Goal: Task Accomplishment & Management: Complete application form

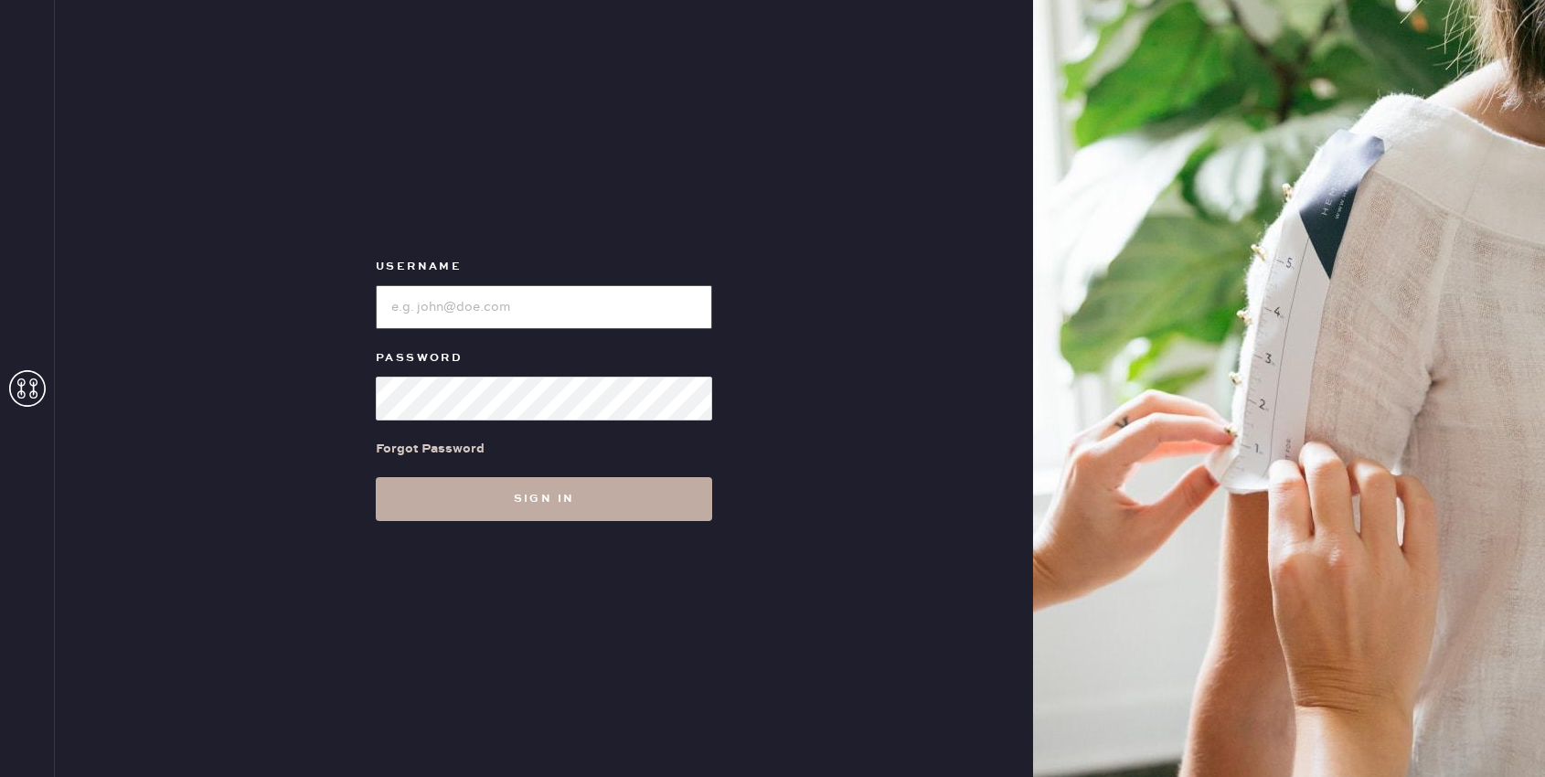
type input "reformationuppereastside"
click at [498, 513] on button "Sign in" at bounding box center [544, 499] width 336 height 44
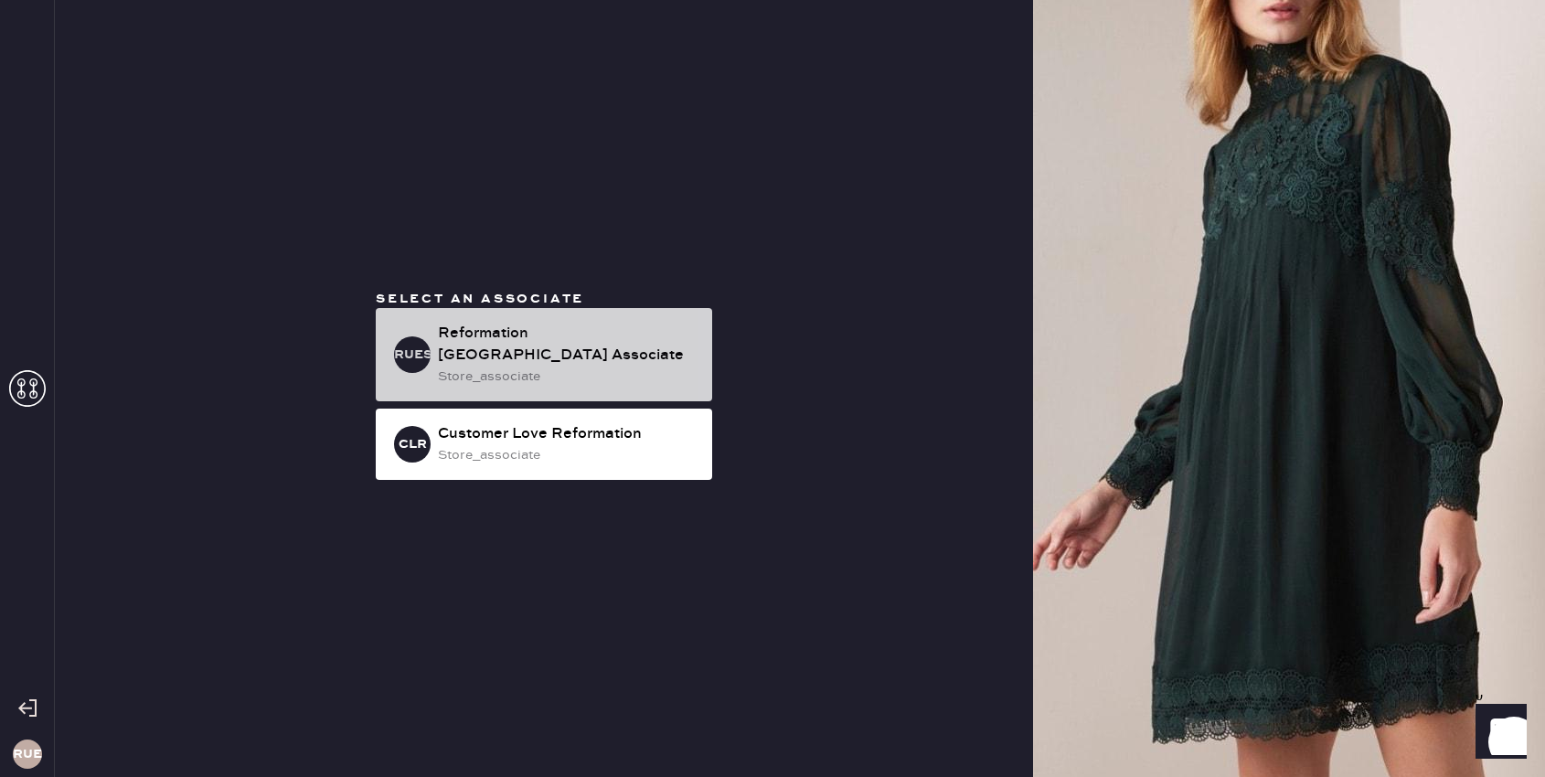
click at [521, 346] on div "Reformation [GEOGRAPHIC_DATA] Associate" at bounding box center [568, 345] width 260 height 44
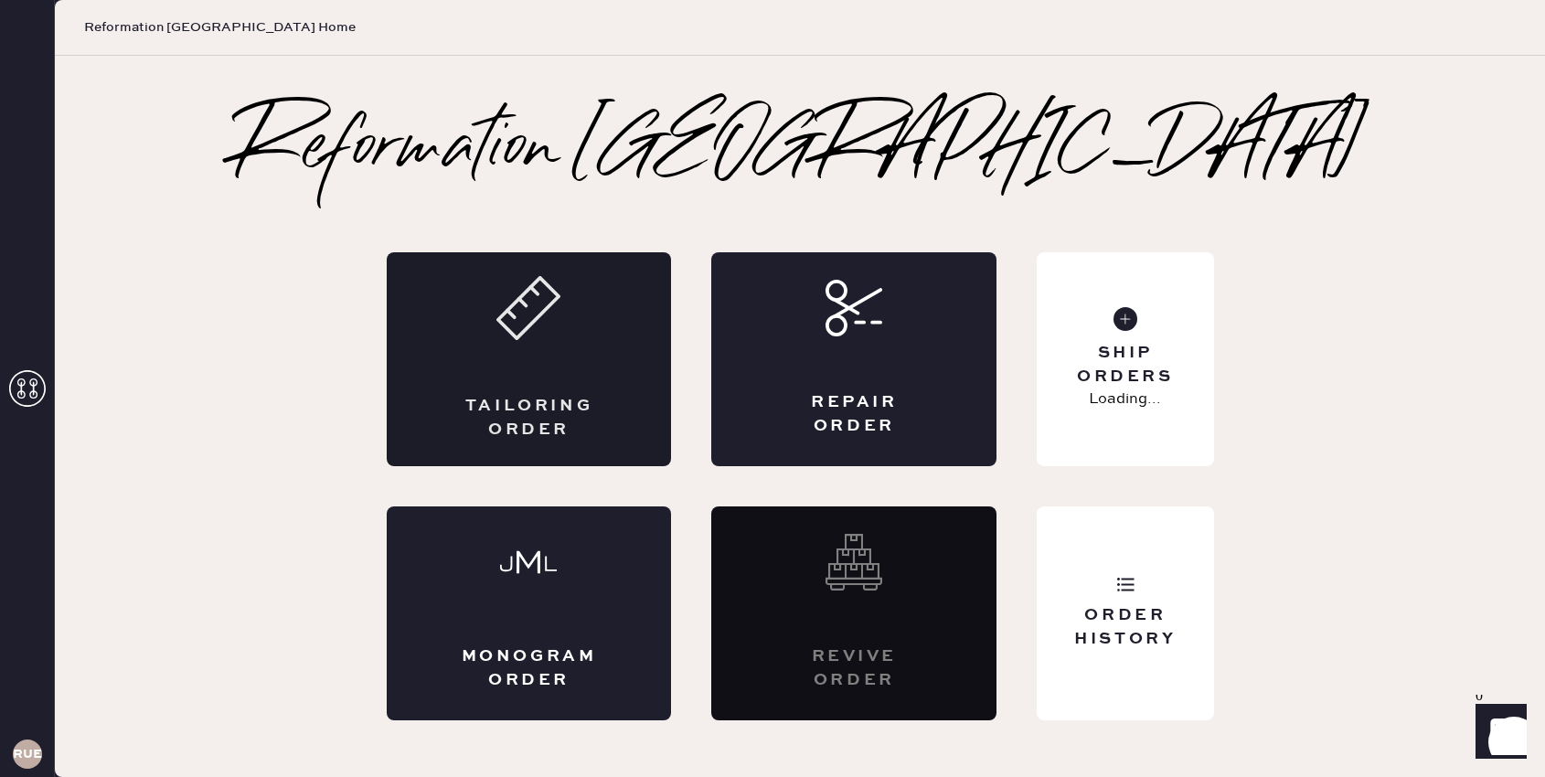
click at [537, 399] on div "Tailoring Order" at bounding box center [529, 418] width 139 height 46
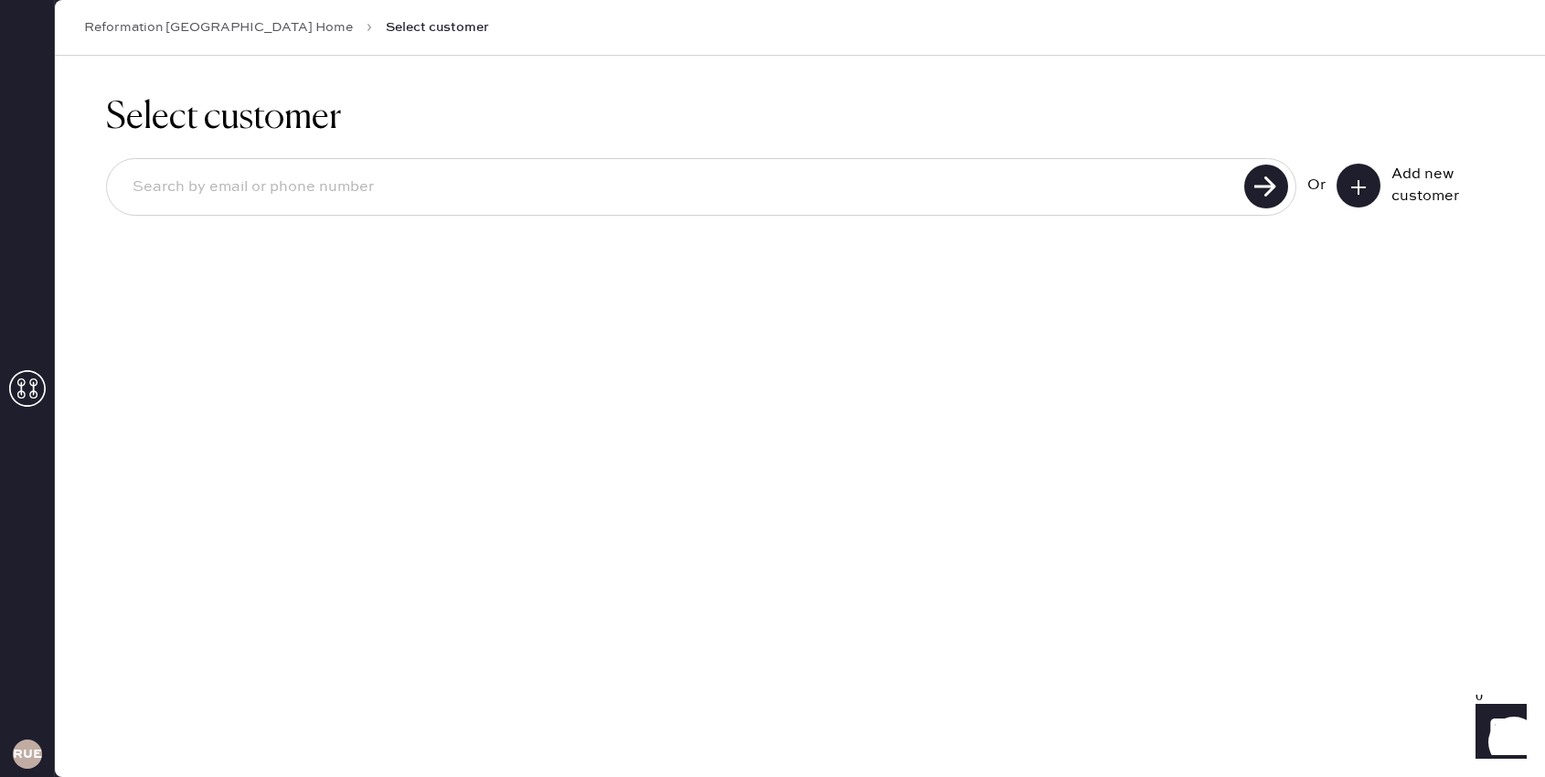
click at [1036, 174] on input at bounding box center [678, 187] width 1121 height 42
type input "[EMAIL_ADDRESS][DOMAIN_NAME]"
click at [170, 194] on input "[EMAIL_ADDRESS][DOMAIN_NAME]" at bounding box center [678, 187] width 1121 height 42
click at [338, 180] on input "[EMAIL_ADDRESS][DOMAIN_NAME]" at bounding box center [678, 187] width 1121 height 42
drag, startPoint x: 338, startPoint y: 180, endPoint x: 116, endPoint y: 186, distance: 222.2
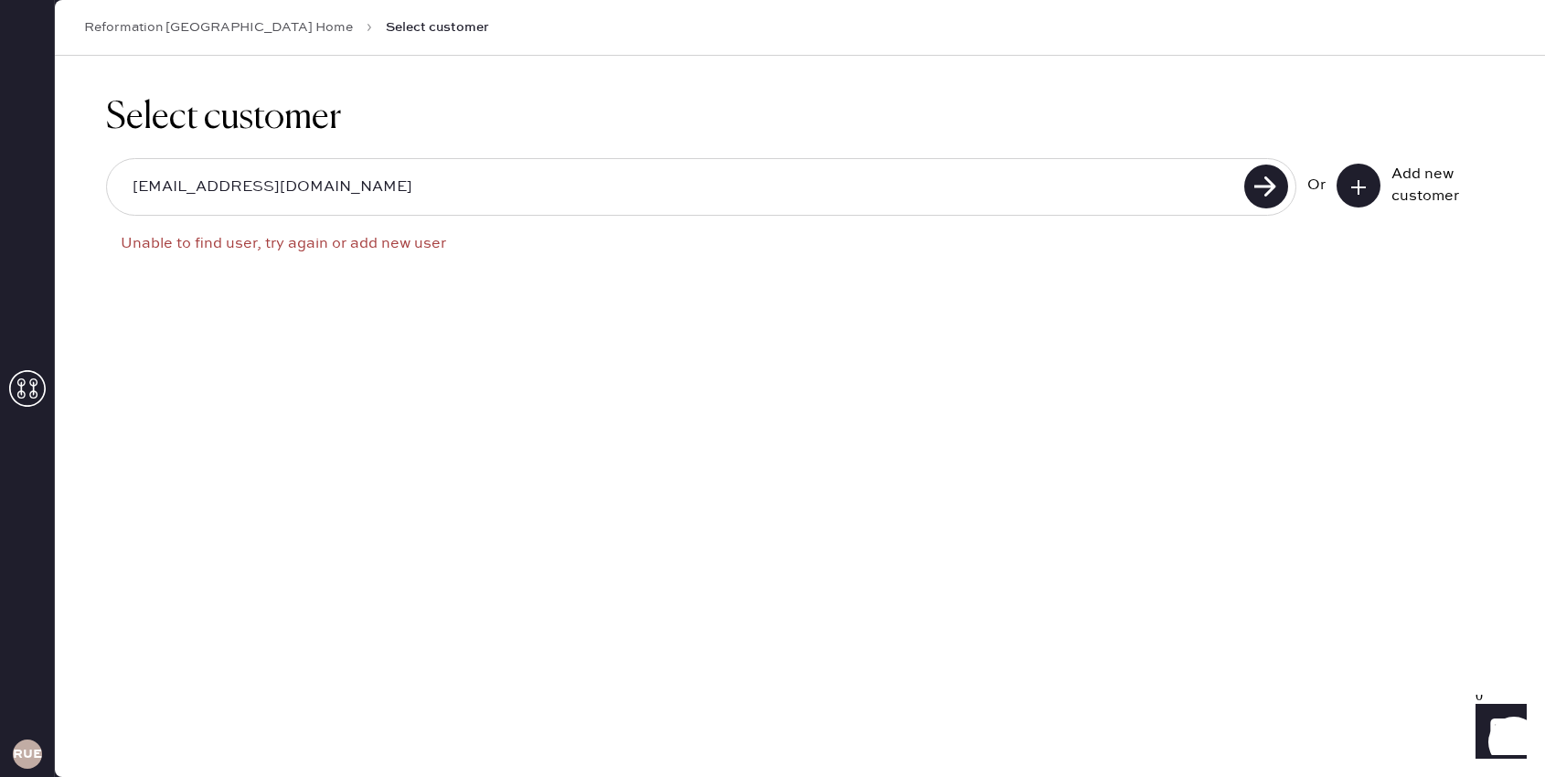
click at [116, 186] on div "[EMAIL_ADDRESS][DOMAIN_NAME]" at bounding box center [701, 187] width 1190 height 58
click at [1349, 181] on icon at bounding box center [1358, 187] width 18 height 18
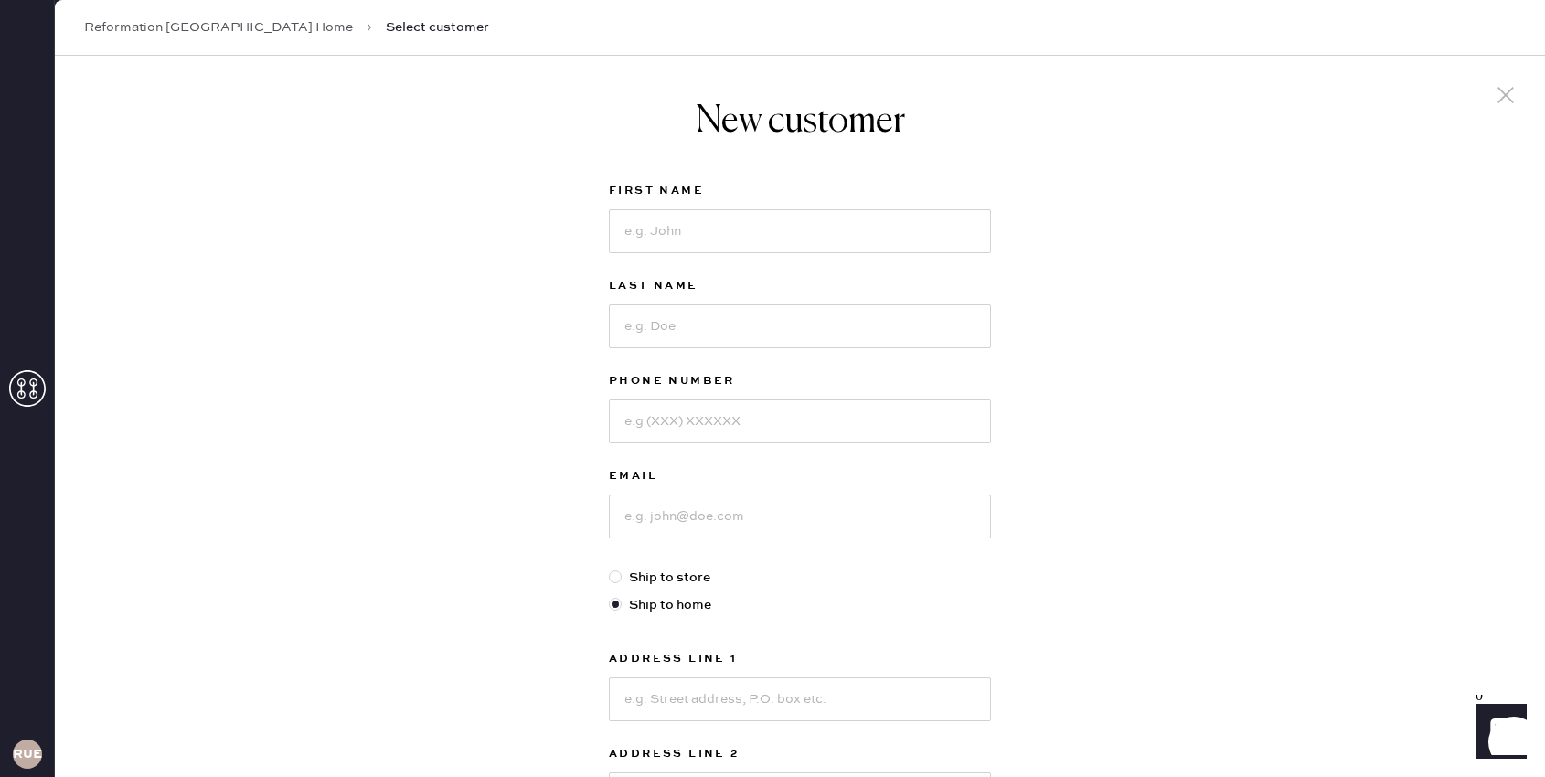
click at [820, 253] on div "First Name" at bounding box center [800, 227] width 382 height 95
click at [812, 228] on input at bounding box center [800, 231] width 382 height 44
type input "[PERSON_NAME]"
click at [803, 311] on input at bounding box center [800, 326] width 382 height 44
type input "[PERSON_NAME]"
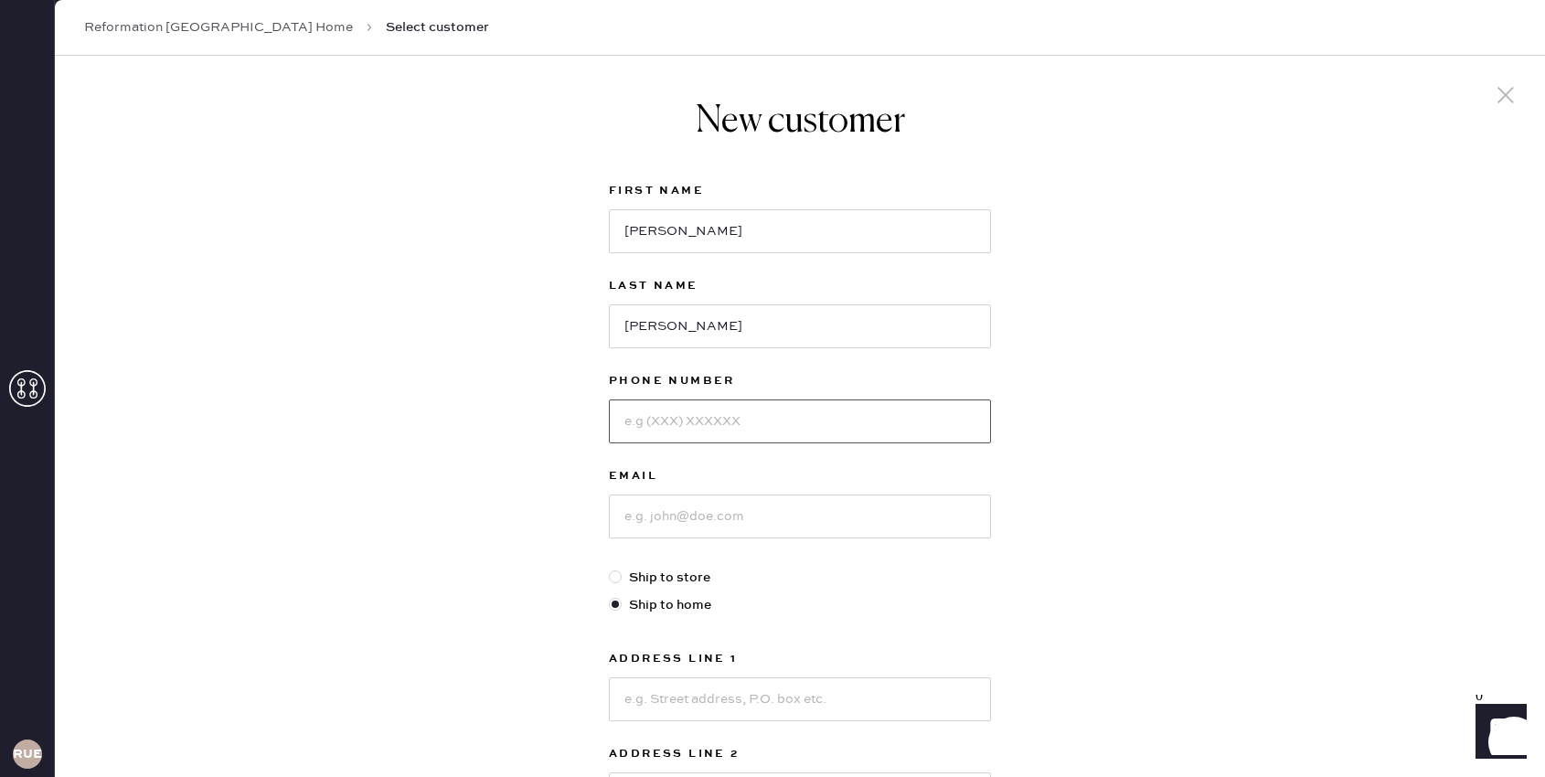
click at [800, 409] on input at bounding box center [800, 421] width 382 height 44
type input "3475244879"
click at [788, 521] on input at bounding box center [800, 517] width 382 height 44
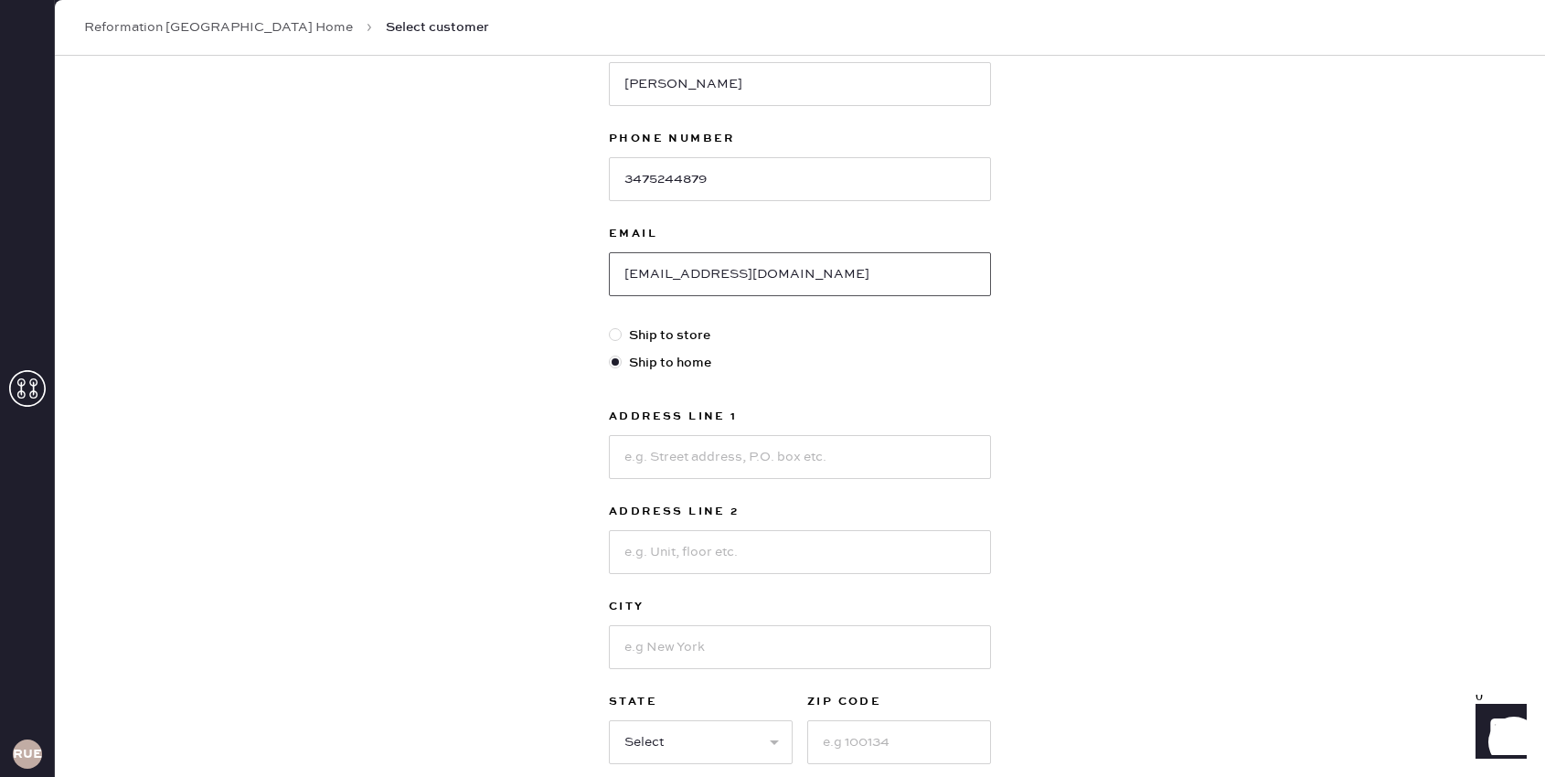
scroll to position [248, 0]
type input "[EMAIL_ADDRESS][DOMAIN_NAME]"
click at [958, 475] on div "Address Line 1 Address Line 2 City State Select AK [GEOGRAPHIC_DATA] CO [GEOGRA…" at bounding box center [800, 579] width 382 height 358
click at [941, 449] on input at bounding box center [800, 452] width 382 height 44
type input "[STREET_ADDRESS]"
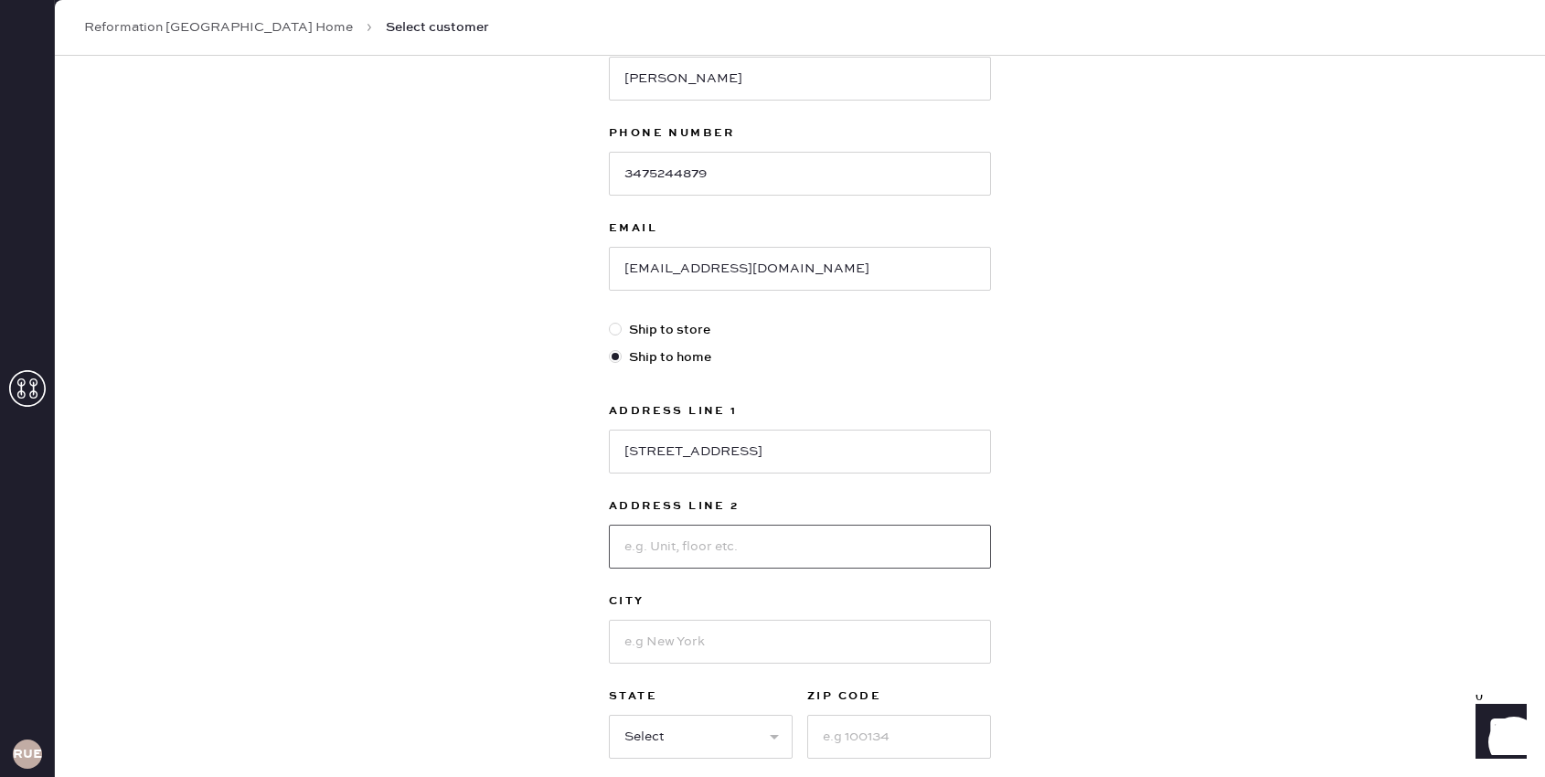
click at [857, 557] on input at bounding box center [800, 547] width 382 height 44
type input "3J"
click at [795, 666] on div "Address Line 1 520 E 90th St Address Line 2 3J City State Select AK [GEOGRAPHIC…" at bounding box center [800, 579] width 382 height 358
click at [793, 649] on input at bounding box center [800, 642] width 382 height 44
type input "[US_STATE]"
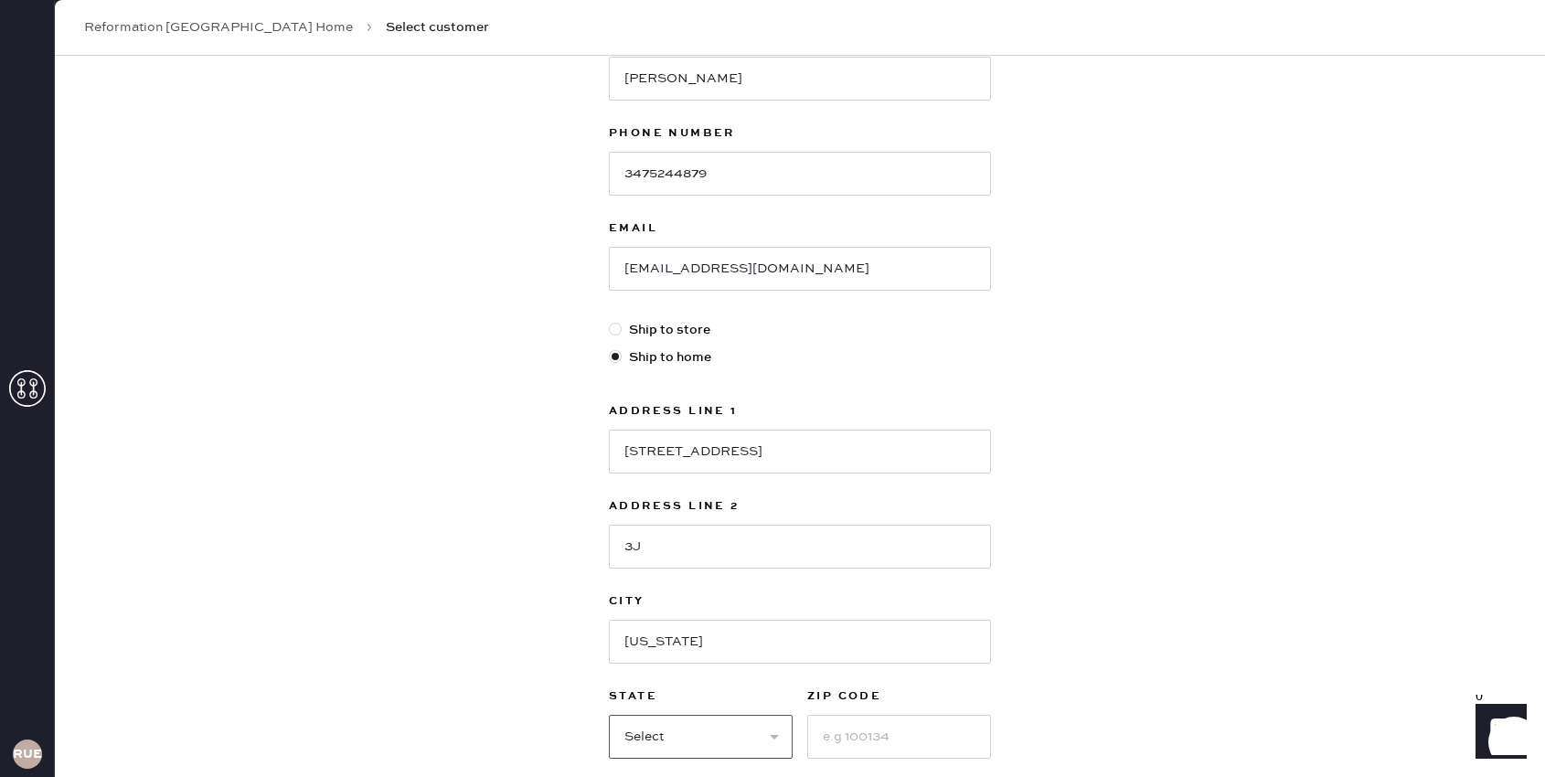
click at [742, 743] on select "Select AK AL AR AZ CA CO CT [GEOGRAPHIC_DATA] DE FL [GEOGRAPHIC_DATA] HI [GEOGR…" at bounding box center [701, 737] width 184 height 44
select select "NY"
click at [869, 745] on input at bounding box center [899, 737] width 184 height 44
type input "10128"
click at [1059, 681] on div "New customer First Name [PERSON_NAME] Last Name [PERSON_NAME] Phone Number [PHO…" at bounding box center [800, 375] width 1490 height 1134
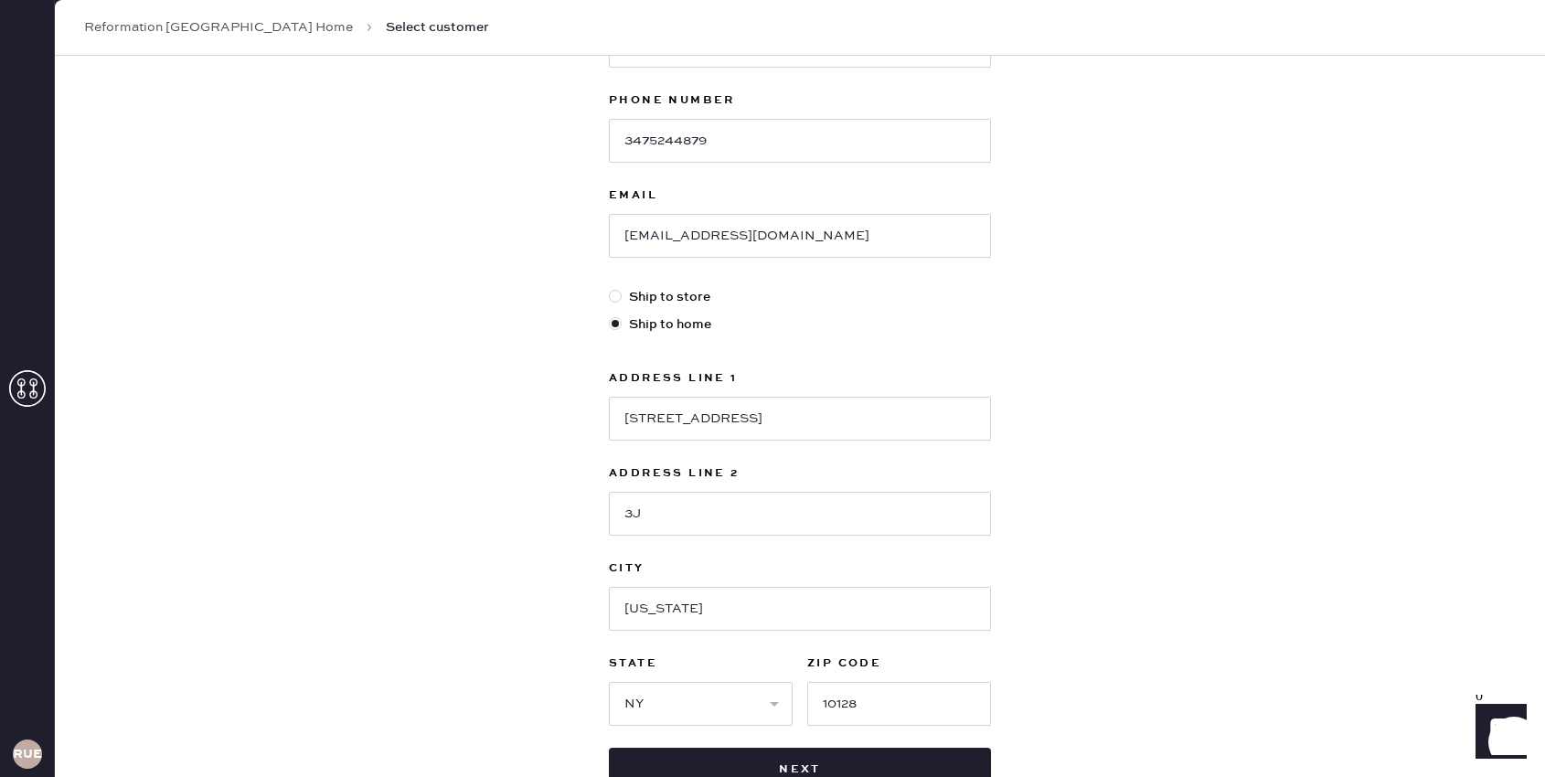
scroll to position [292, 0]
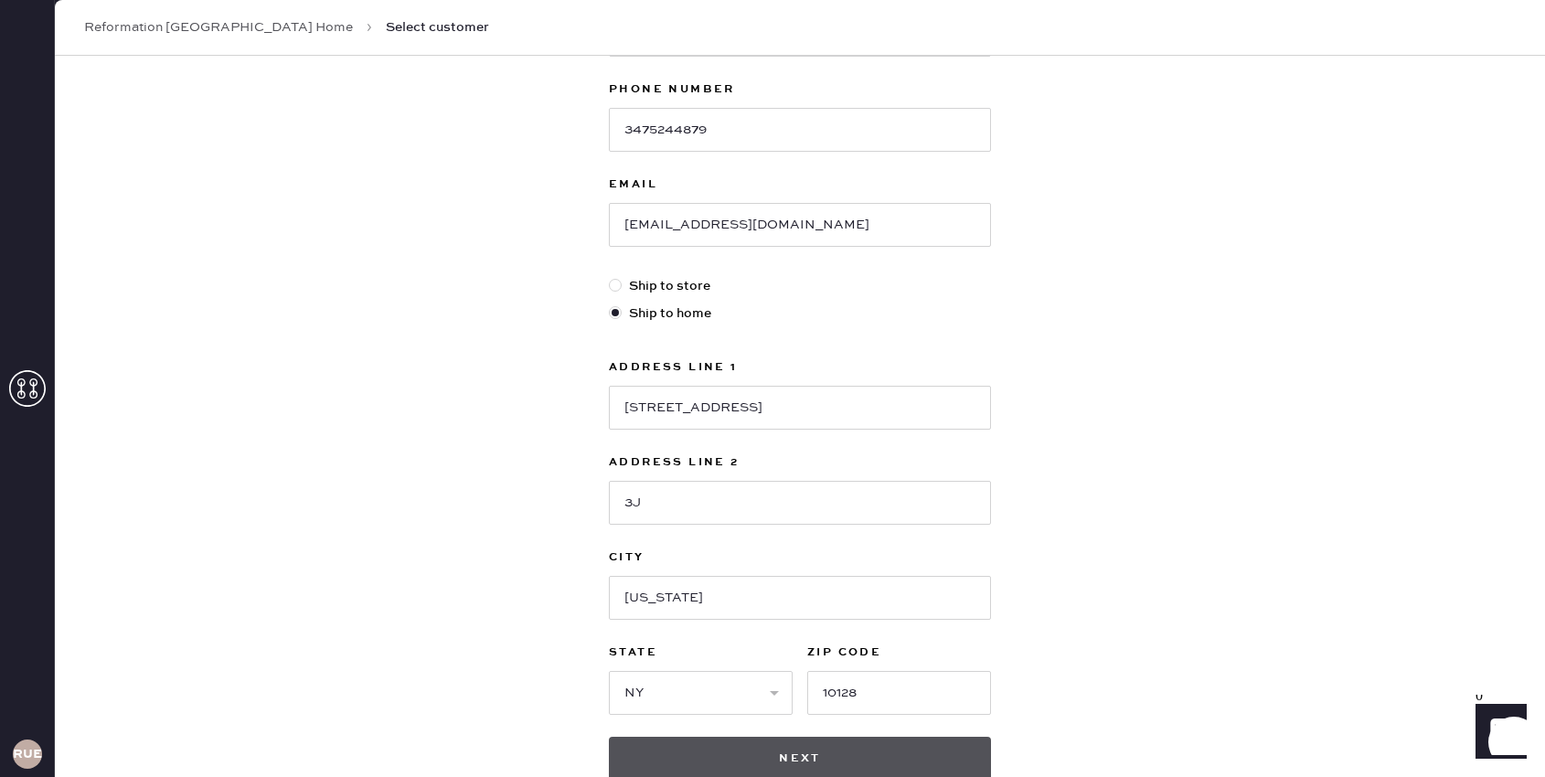
click at [952, 759] on button "Next" at bounding box center [800, 759] width 382 height 44
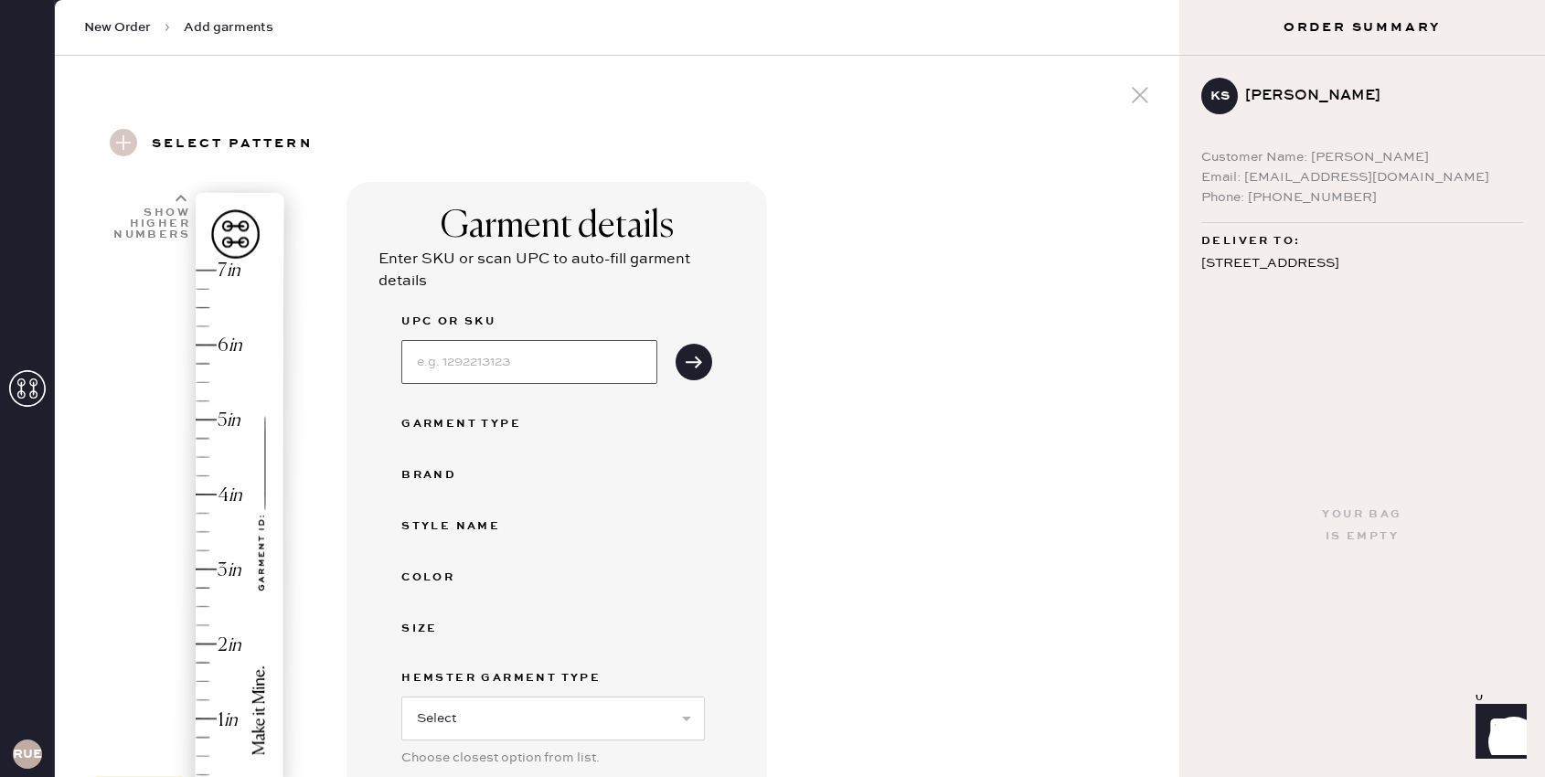
click at [537, 366] on input at bounding box center [529, 362] width 256 height 44
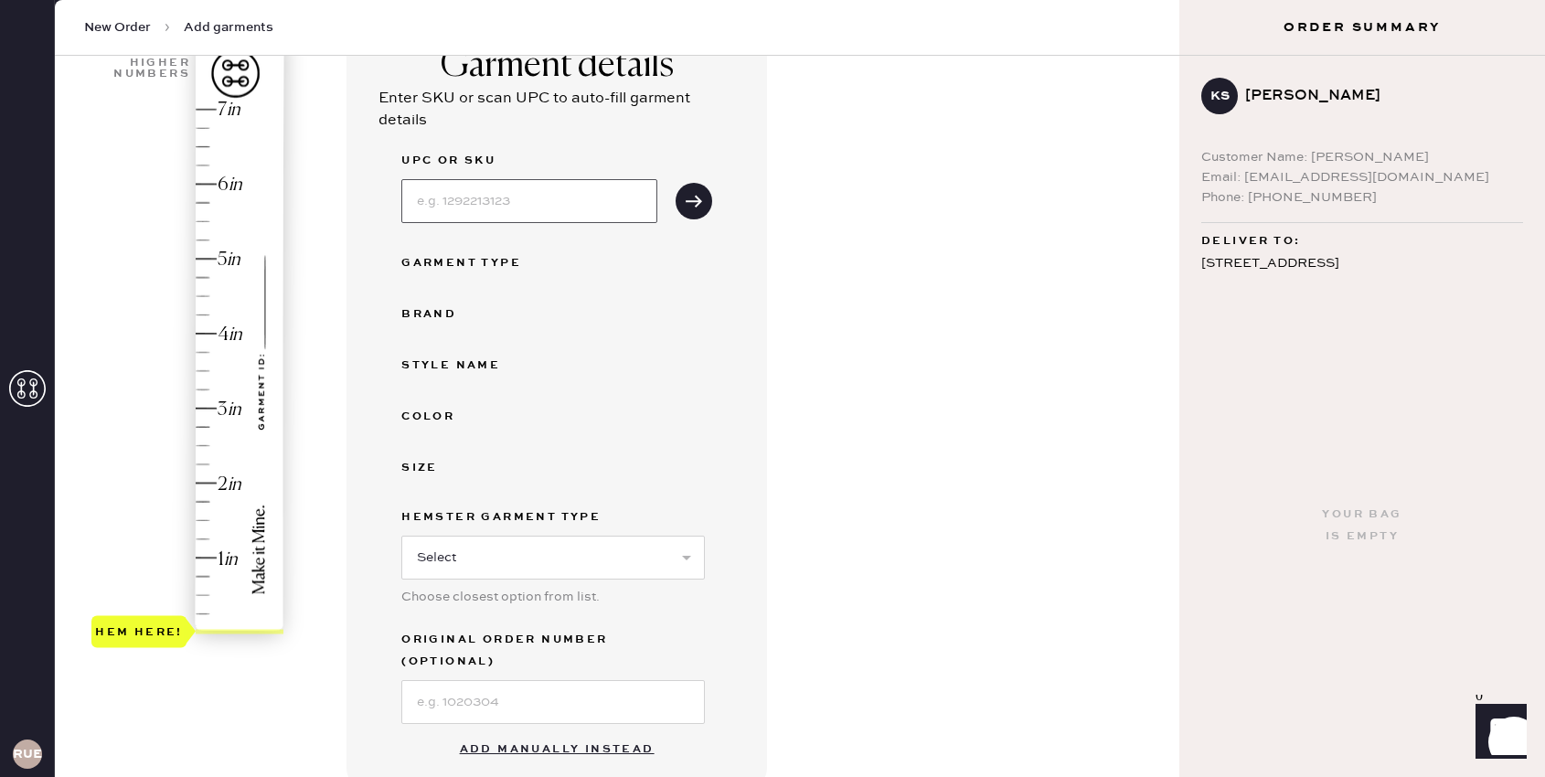
scroll to position [162, 0]
click at [496, 730] on button "Add manually instead" at bounding box center [557, 748] width 217 height 37
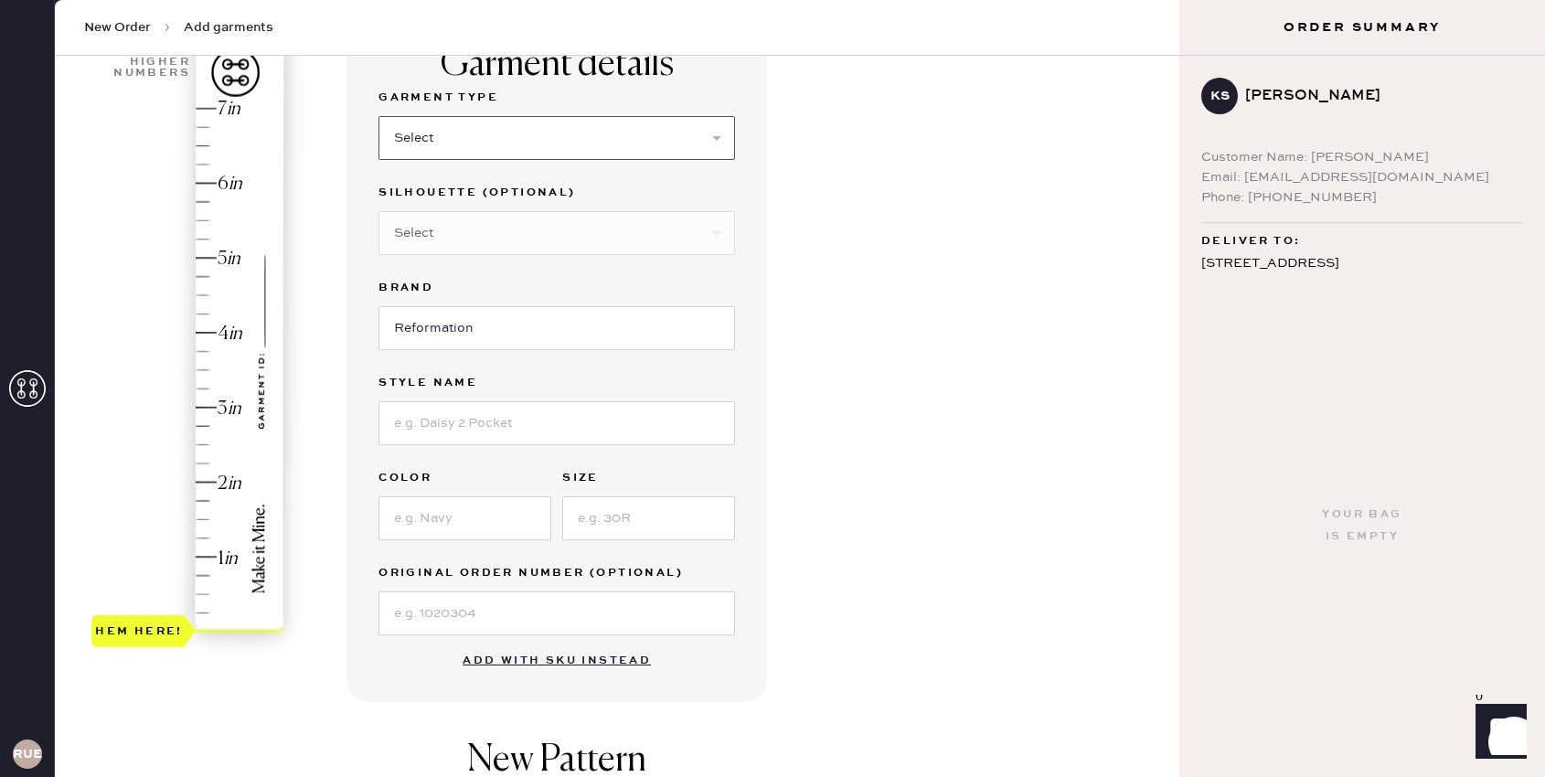
click at [538, 134] on select "Select Basic Skirt Jeans Leggings Pants Shorts Basic Sleeved Dress Basic Sleeve…" at bounding box center [556, 138] width 357 height 44
select select "2"
click at [477, 230] on select "Select Shorts Cropped Flare Boot Cut Straight Skinny Other" at bounding box center [556, 233] width 357 height 44
select select "5"
click at [454, 336] on input "Reformation" at bounding box center [556, 328] width 357 height 44
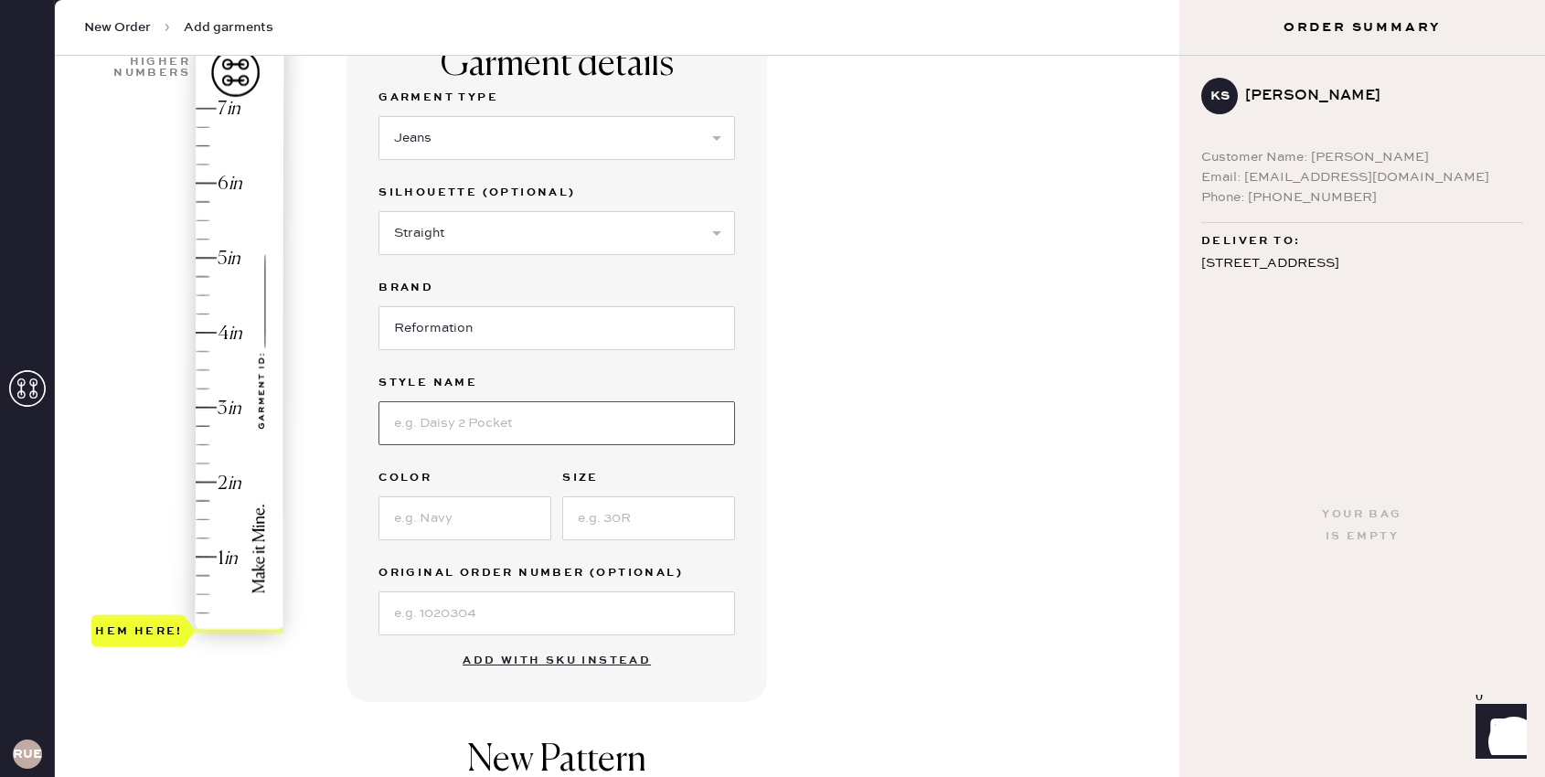
click at [448, 418] on input at bounding box center [556, 423] width 357 height 44
click at [440, 421] on input "Val 90's Mid Rise Straight Jeans" at bounding box center [556, 423] width 357 height 44
type input "Val 90s Mid Rise Straight Jeans"
click at [466, 520] on input at bounding box center [464, 518] width 173 height 44
type input "[US_STATE]"
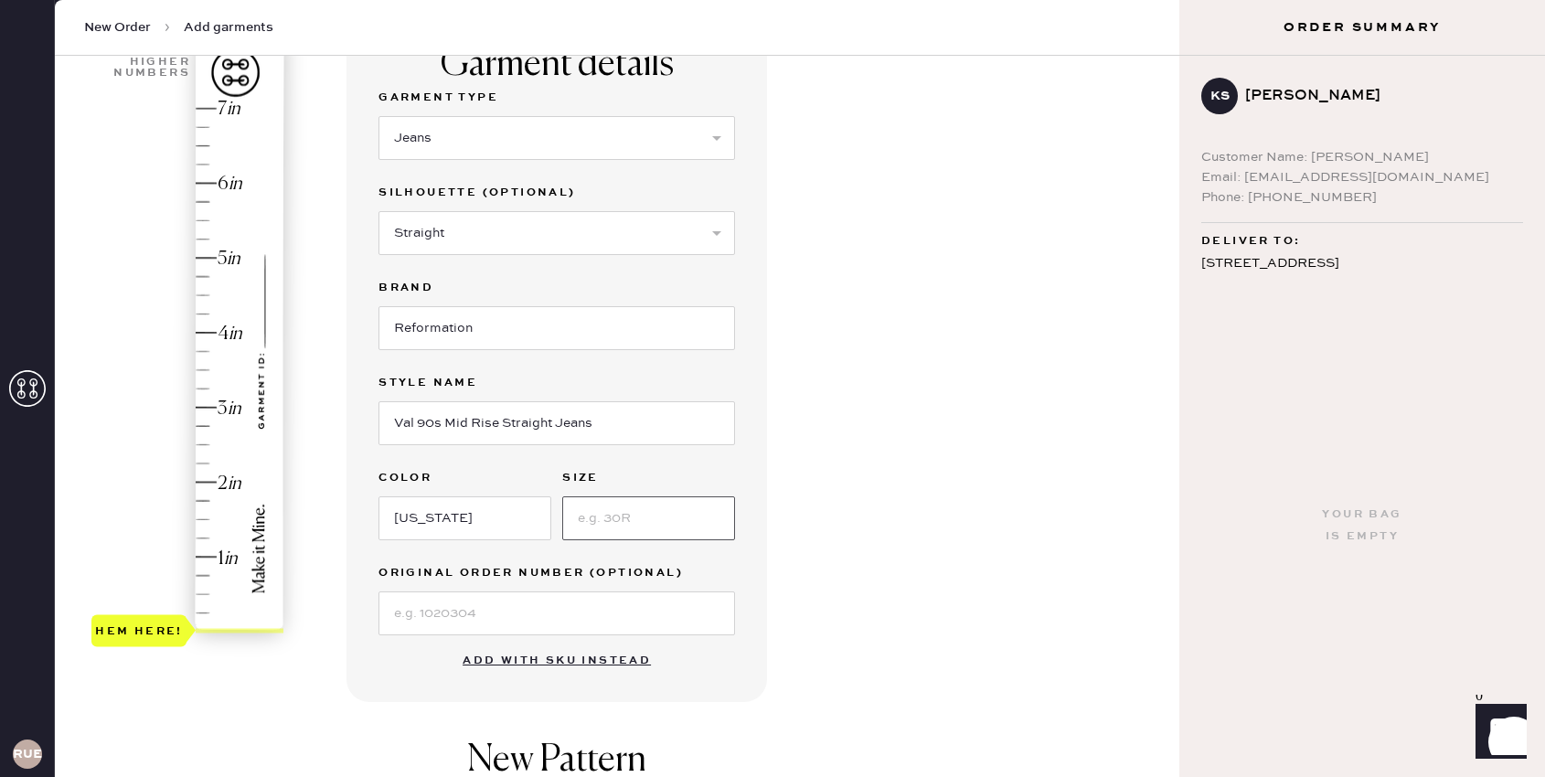
click at [621, 510] on input at bounding box center [648, 518] width 173 height 44
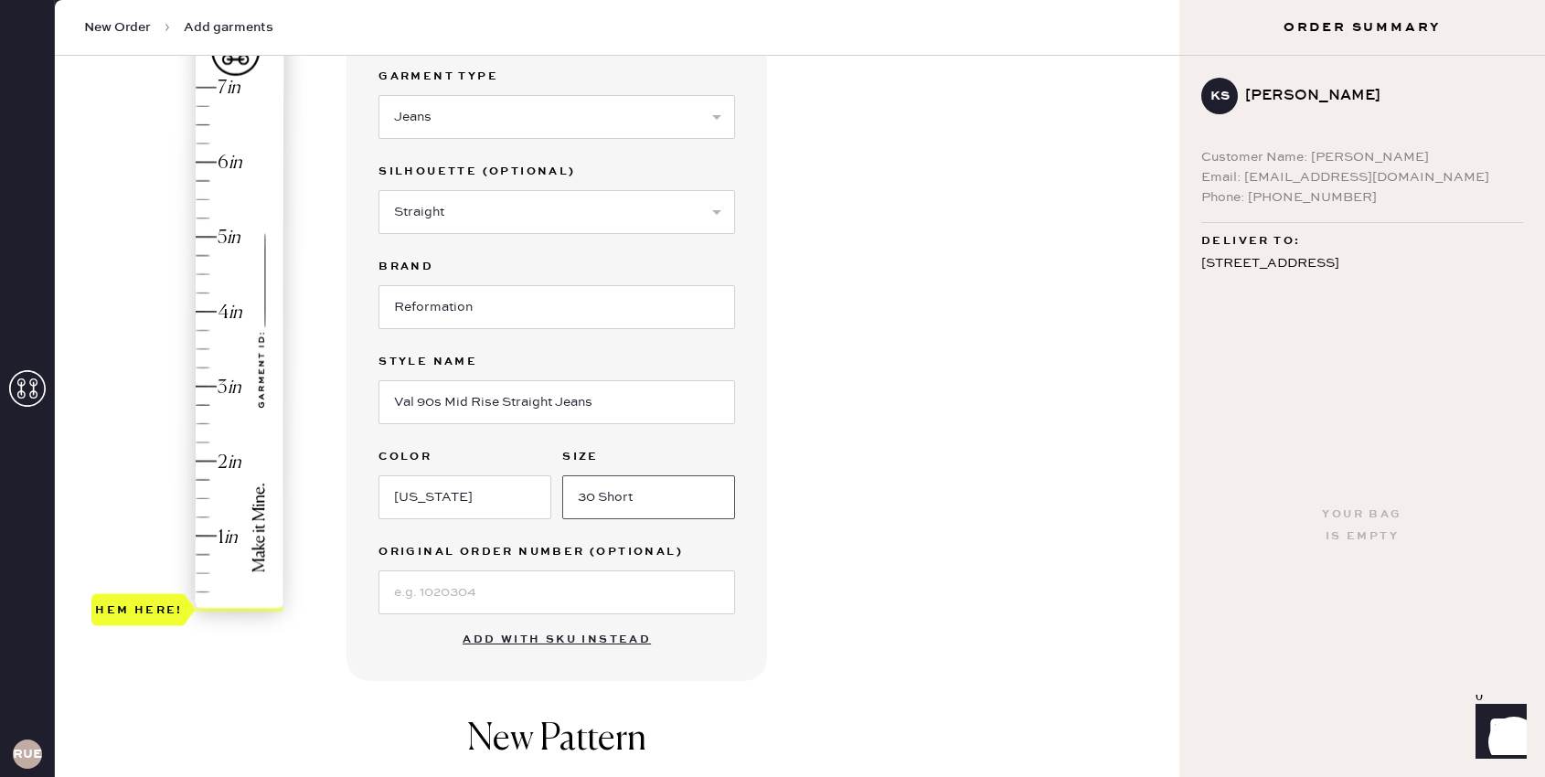
scroll to position [201, 0]
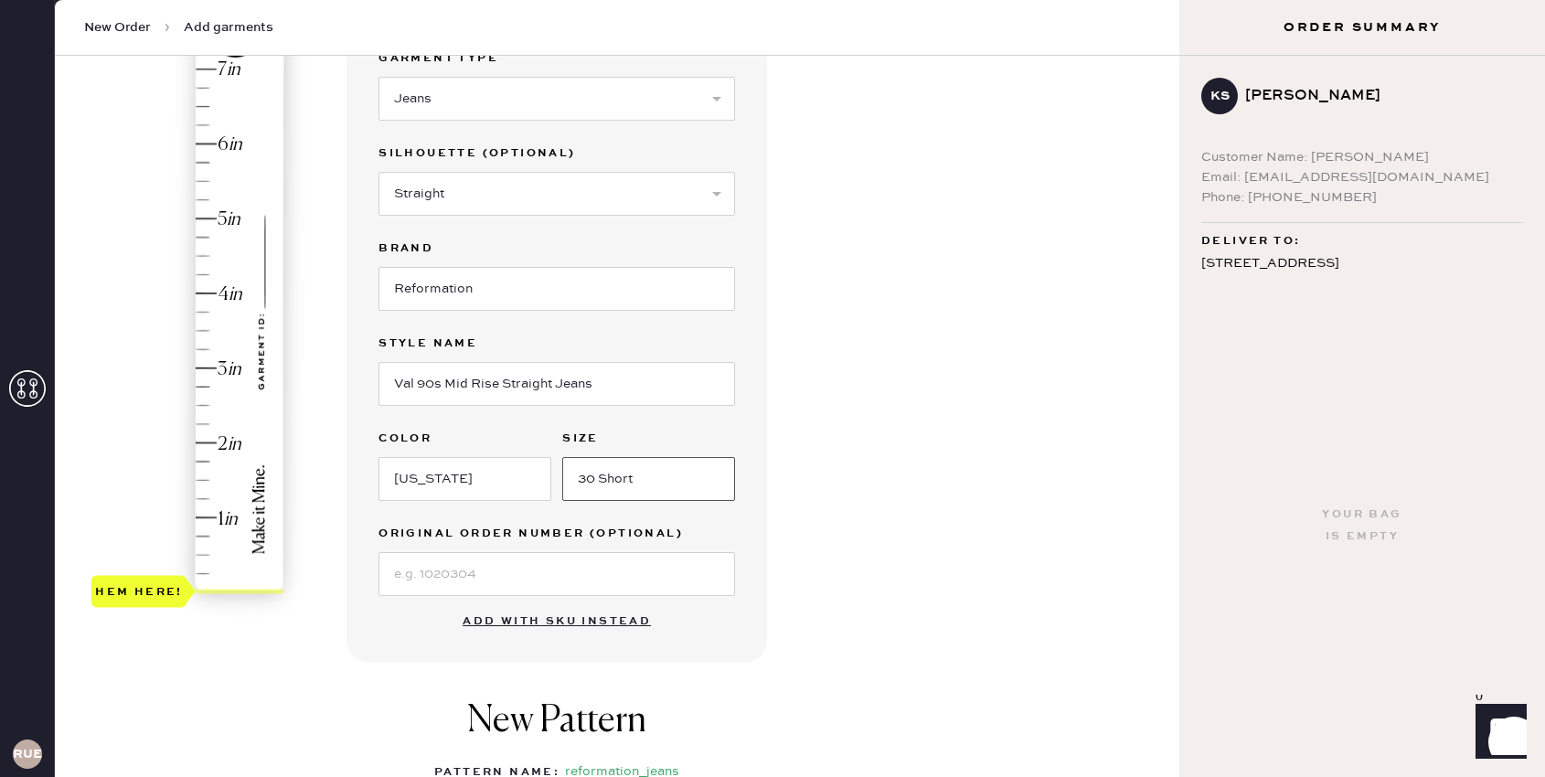
type input "30 Short"
type input "2.5"
click at [207, 406] on div "Hem here!" at bounding box center [188, 330] width 195 height 539
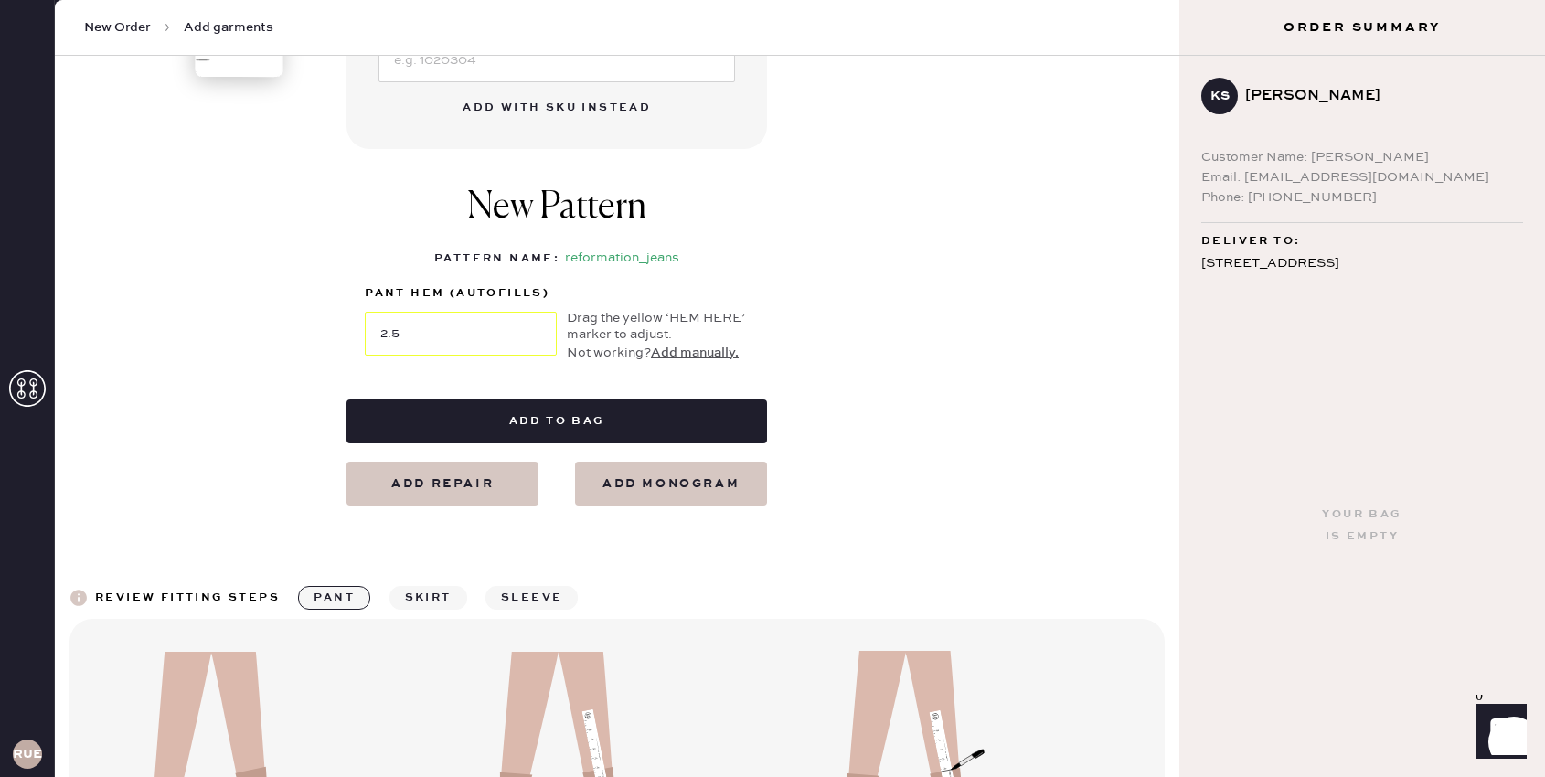
scroll to position [720, 0]
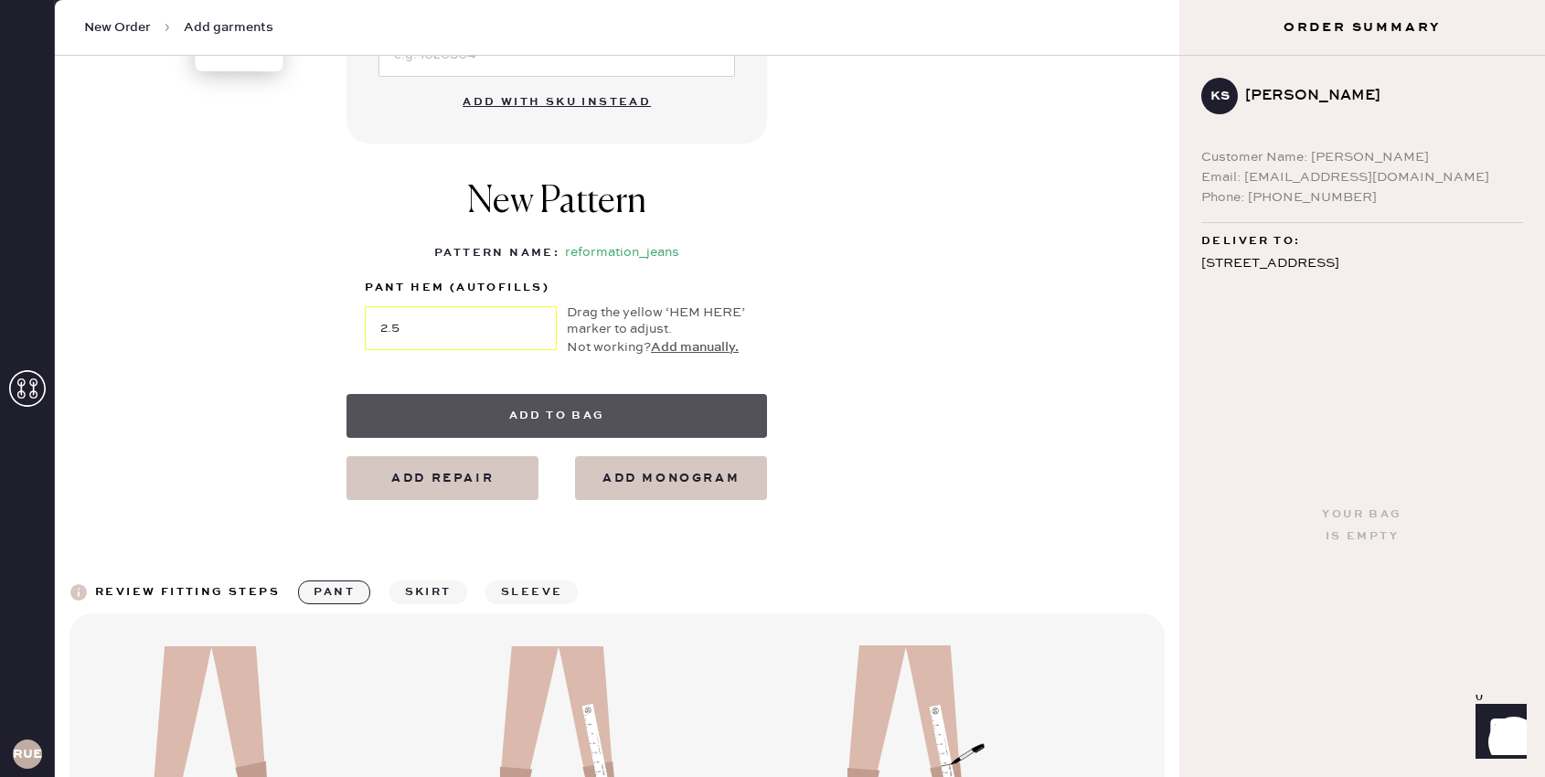
click at [538, 424] on button "Add to bag" at bounding box center [556, 416] width 420 height 44
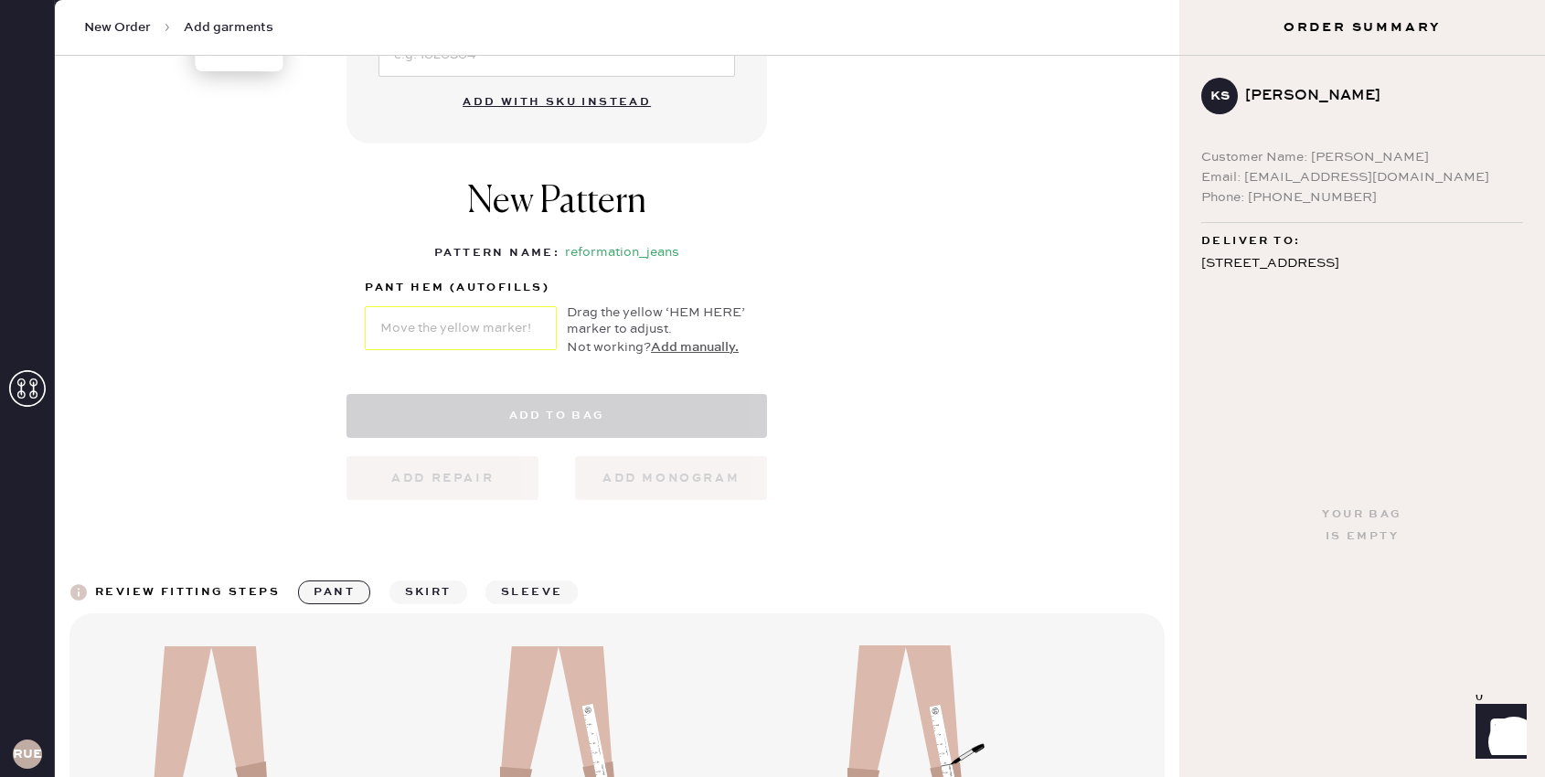
select select "2"
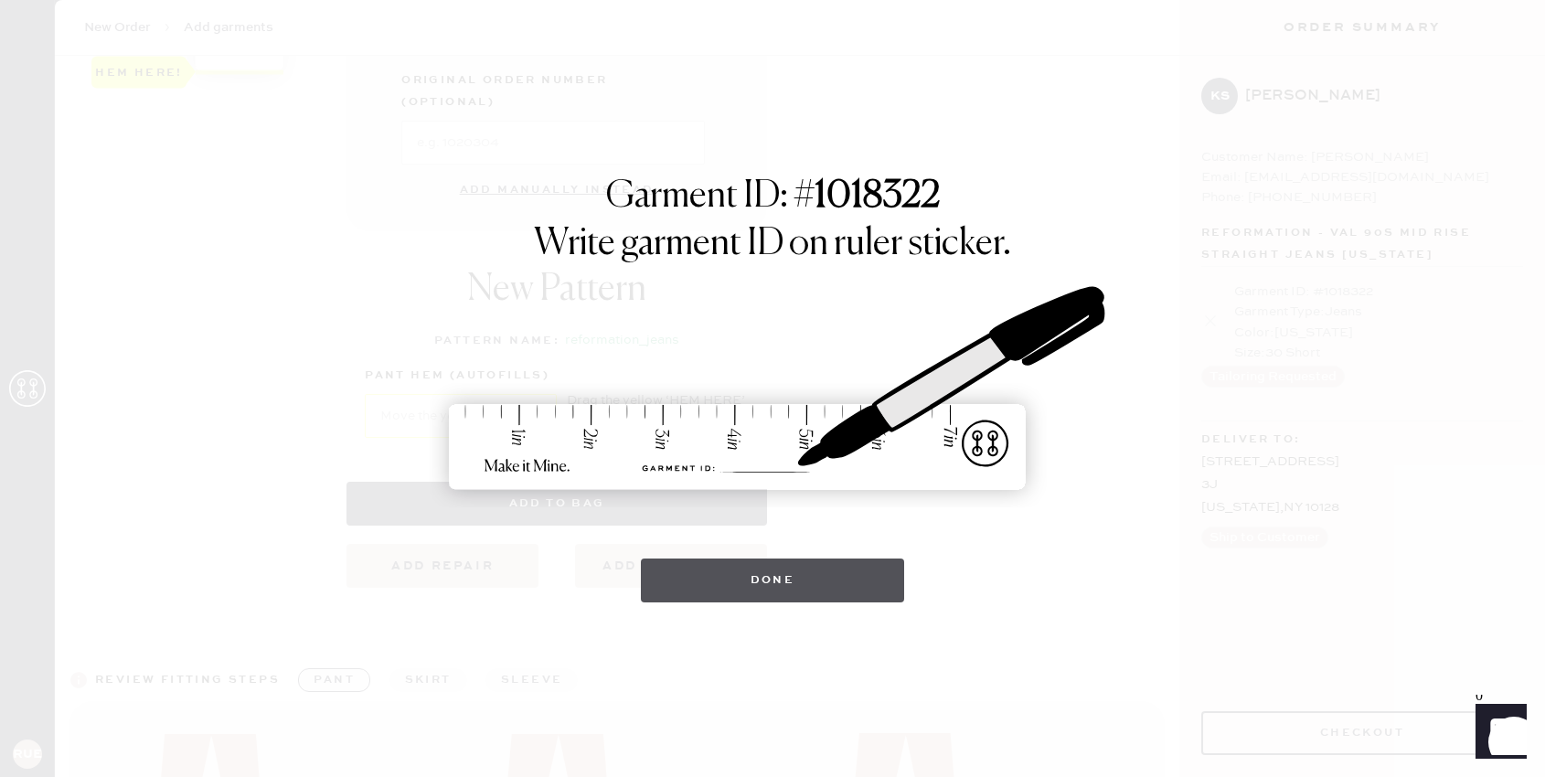
click at [878, 592] on button "Done" at bounding box center [773, 581] width 264 height 44
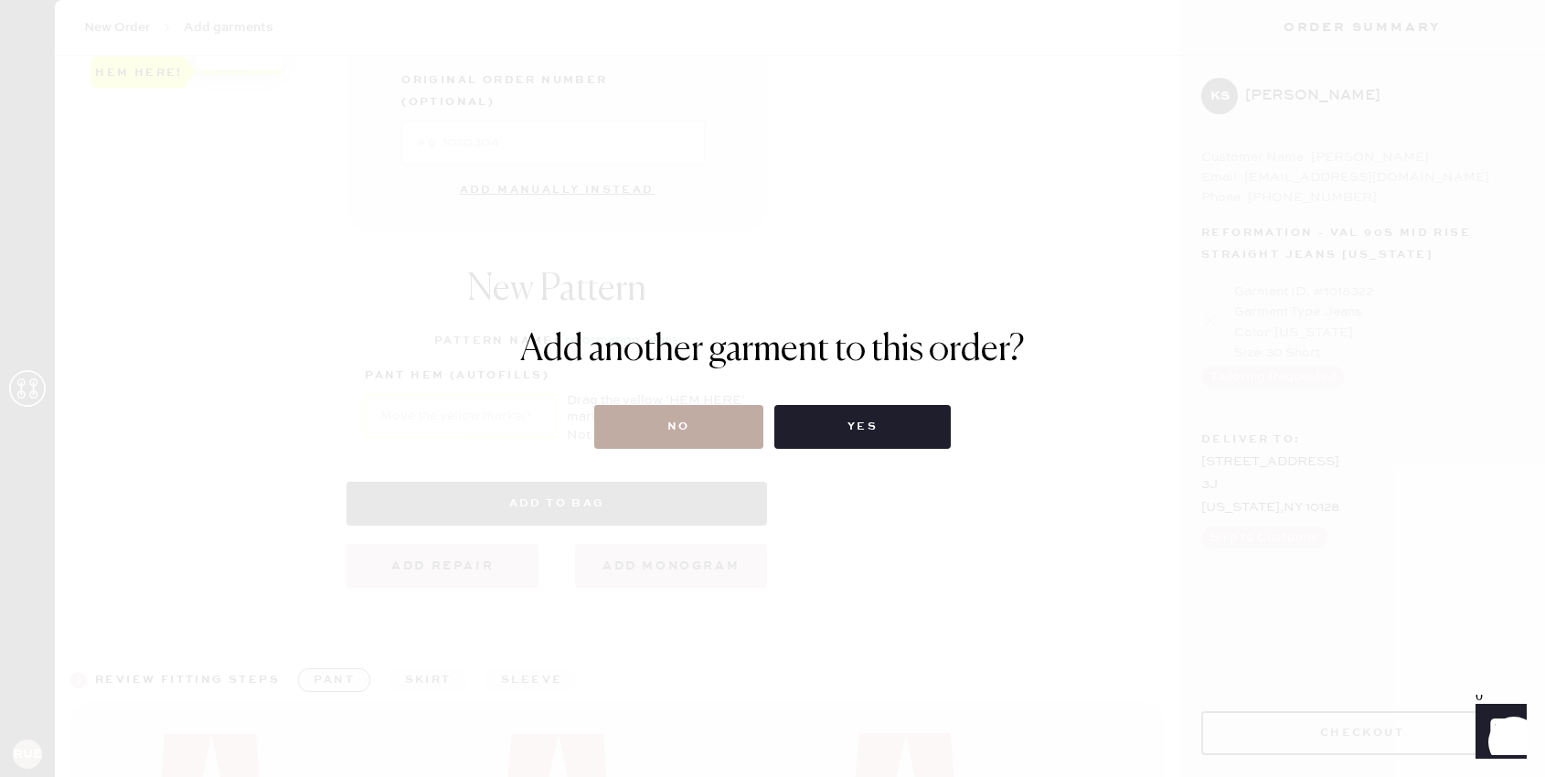
click at [726, 423] on button "No" at bounding box center [678, 427] width 169 height 44
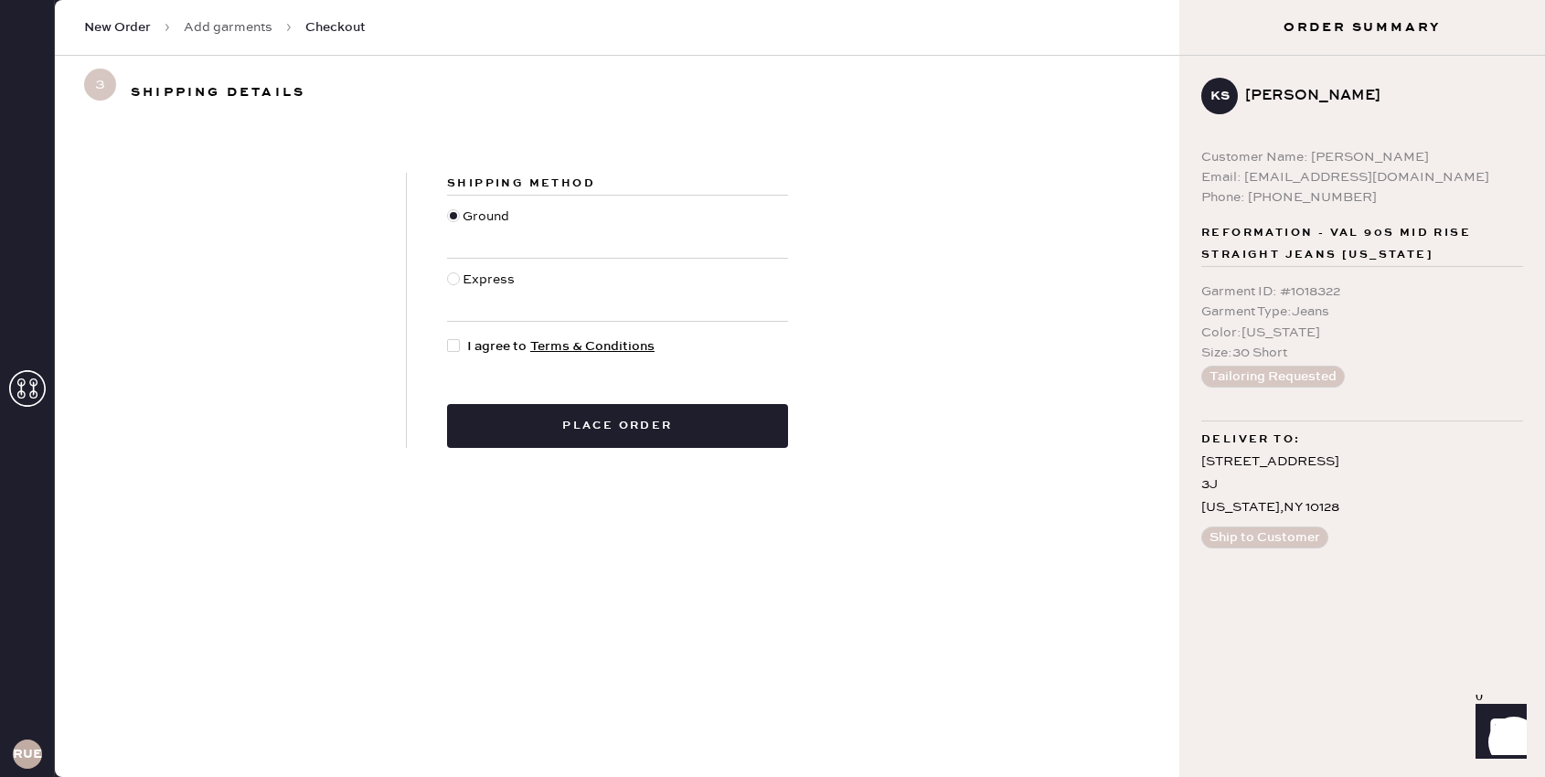
click at [453, 349] on div at bounding box center [453, 345] width 13 height 13
click at [448, 337] on input "I agree to Terms & Conditions" at bounding box center [447, 336] width 1 height 1
checkbox input "true"
click at [548, 437] on button "Place order" at bounding box center [617, 426] width 341 height 44
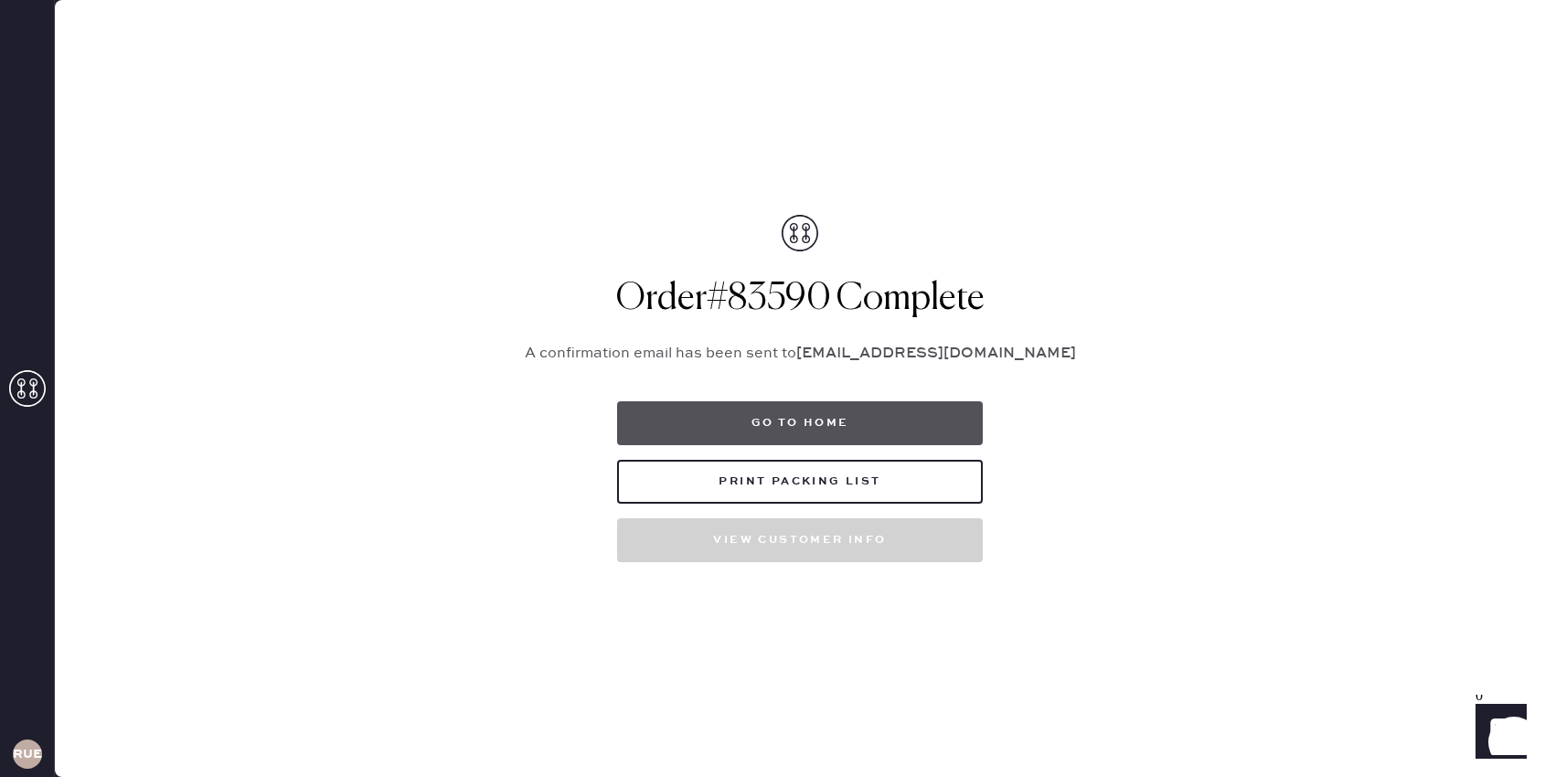
click at [852, 428] on button "Go to home" at bounding box center [800, 423] width 366 height 44
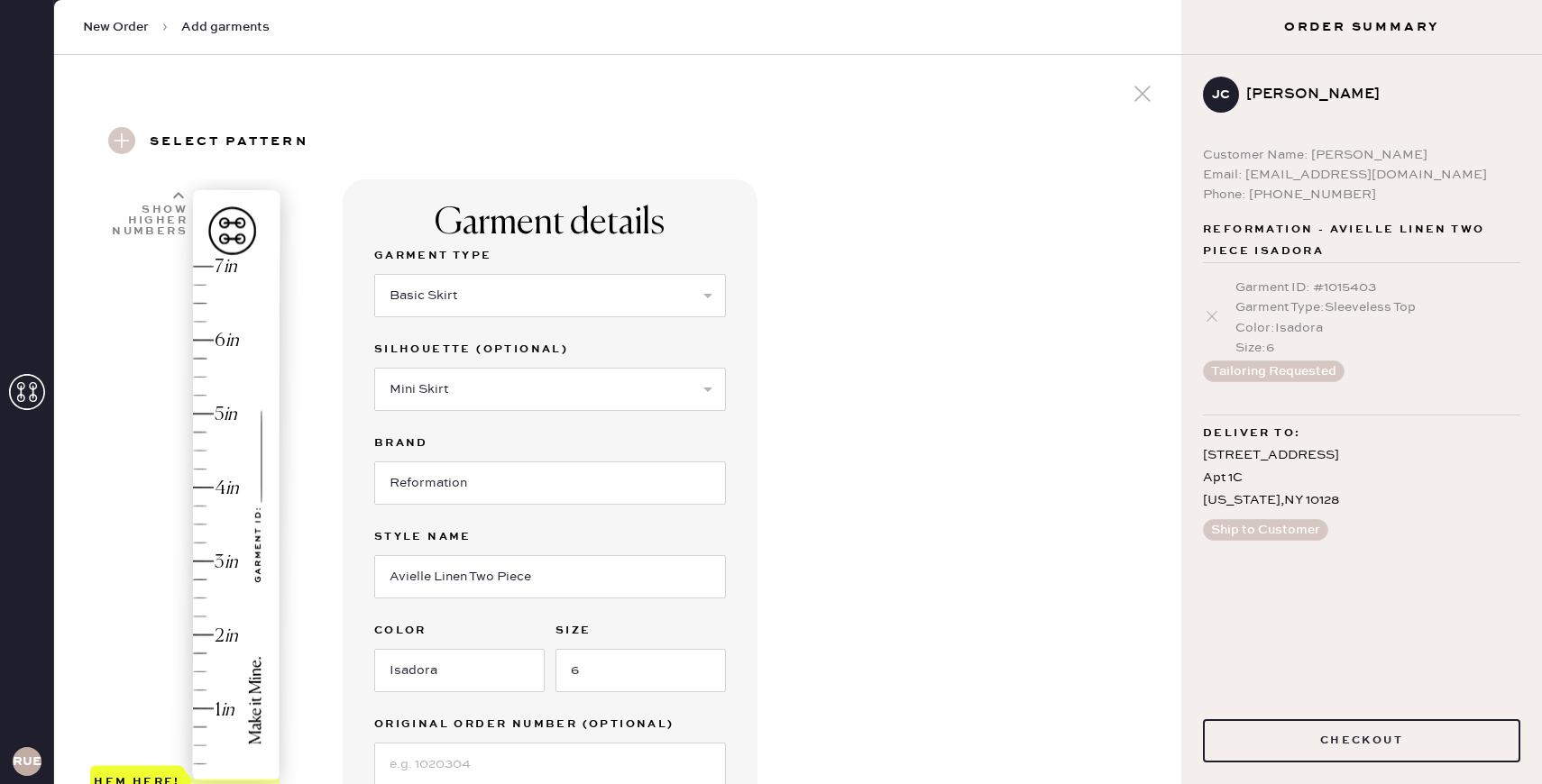
select select "13"
select select "19"
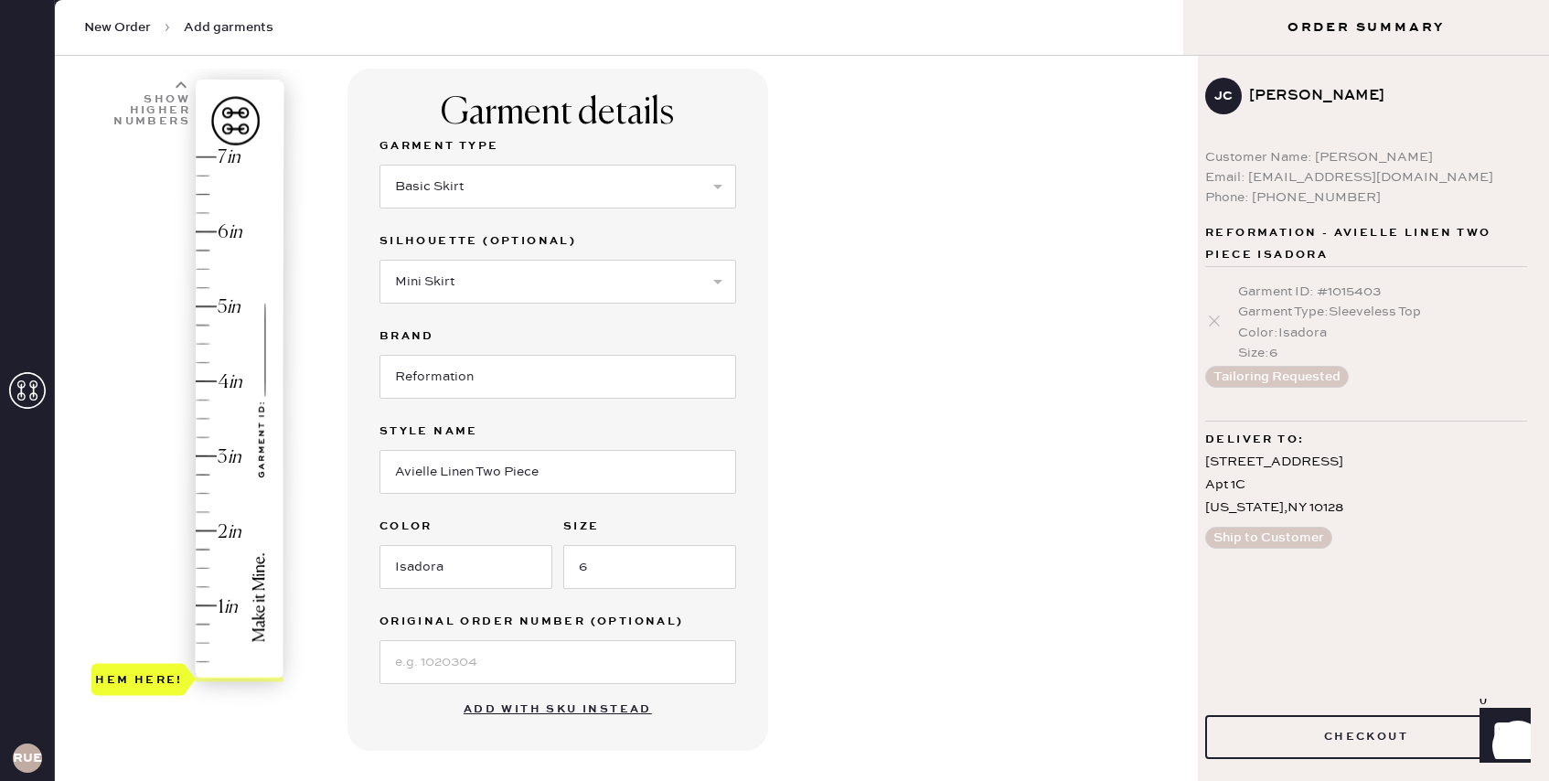
scroll to position [113, 0]
